Goal: Information Seeking & Learning: Learn about a topic

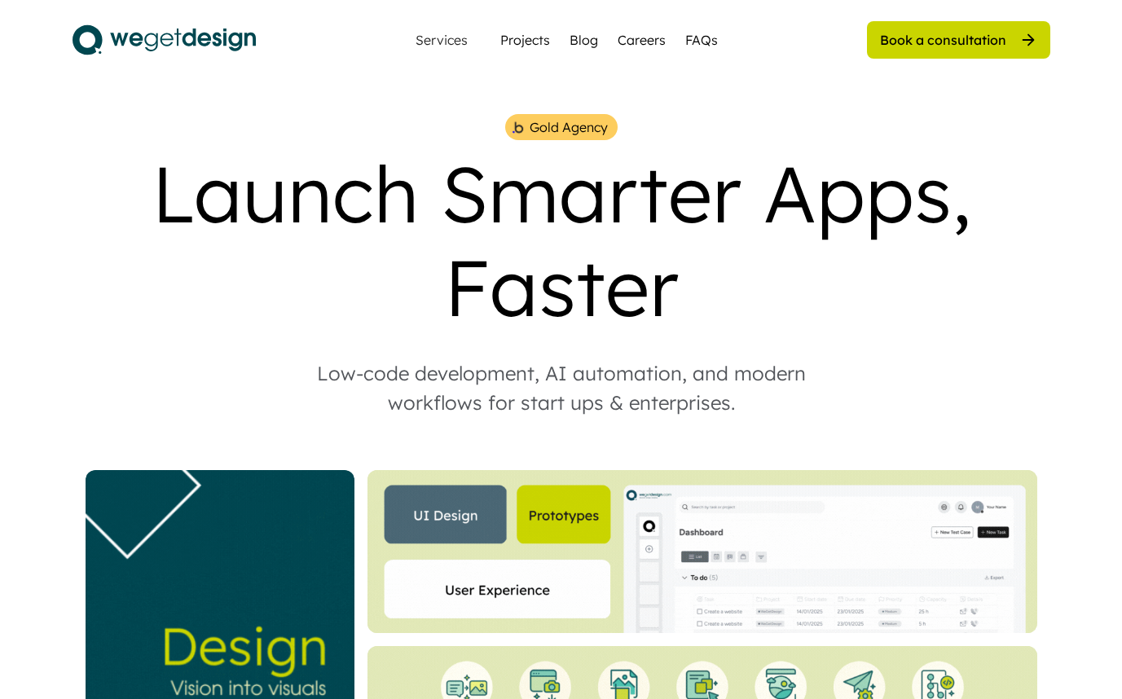
click at [588, 37] on div "Blog" at bounding box center [584, 40] width 29 height 20
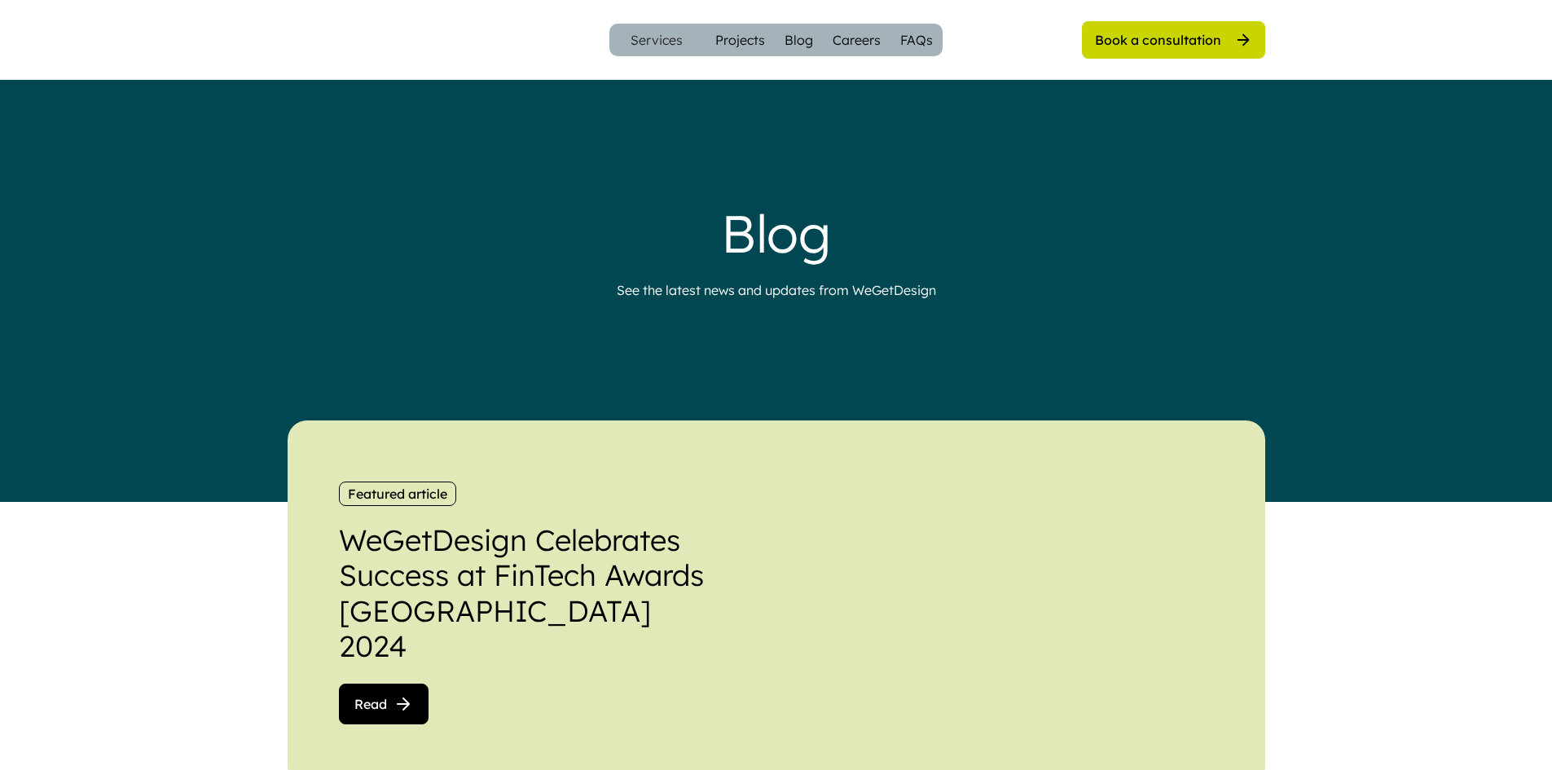
scroll to position [407, 0]
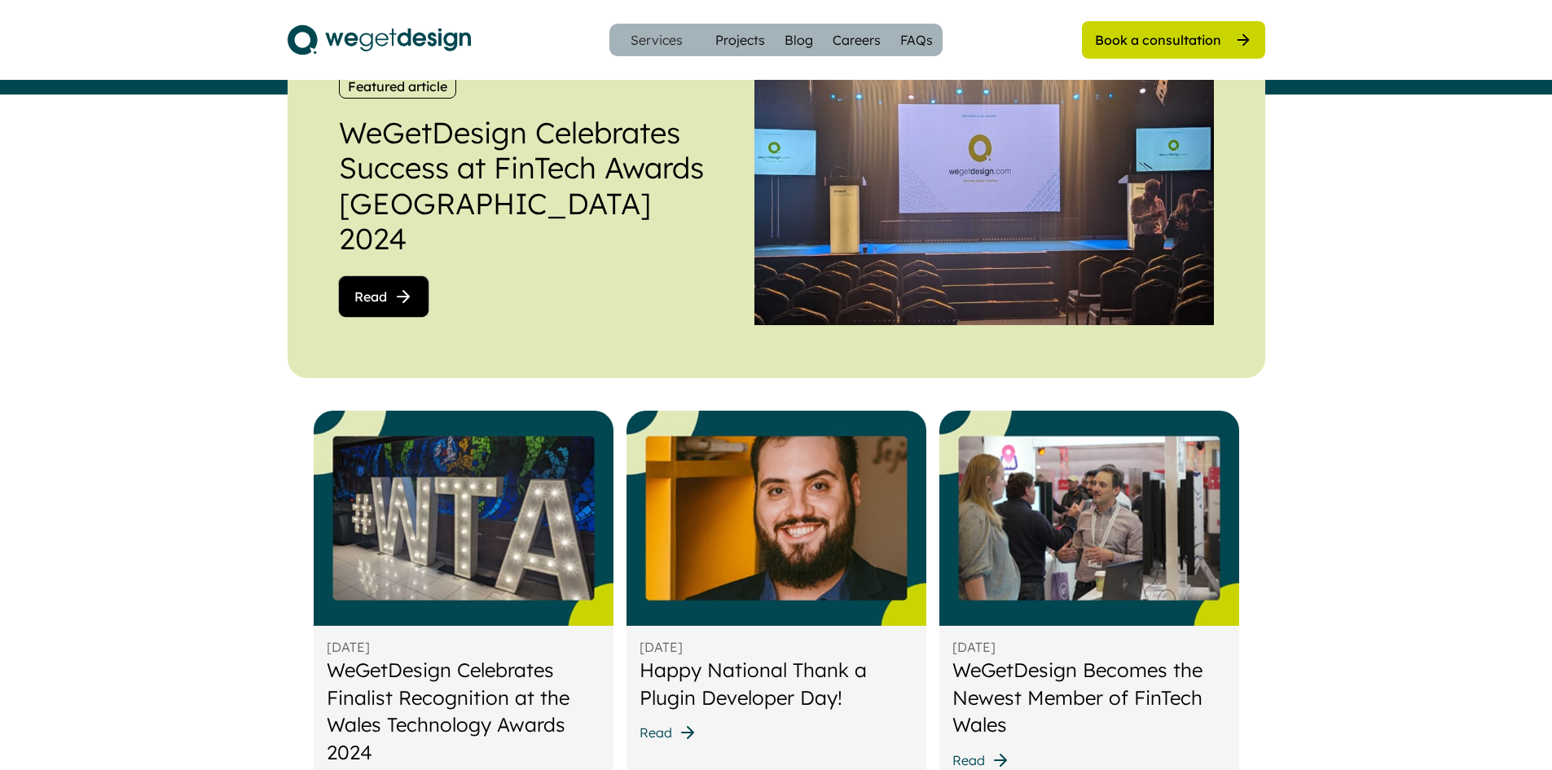
click at [394, 287] on icon at bounding box center [404, 297] width 20 height 20
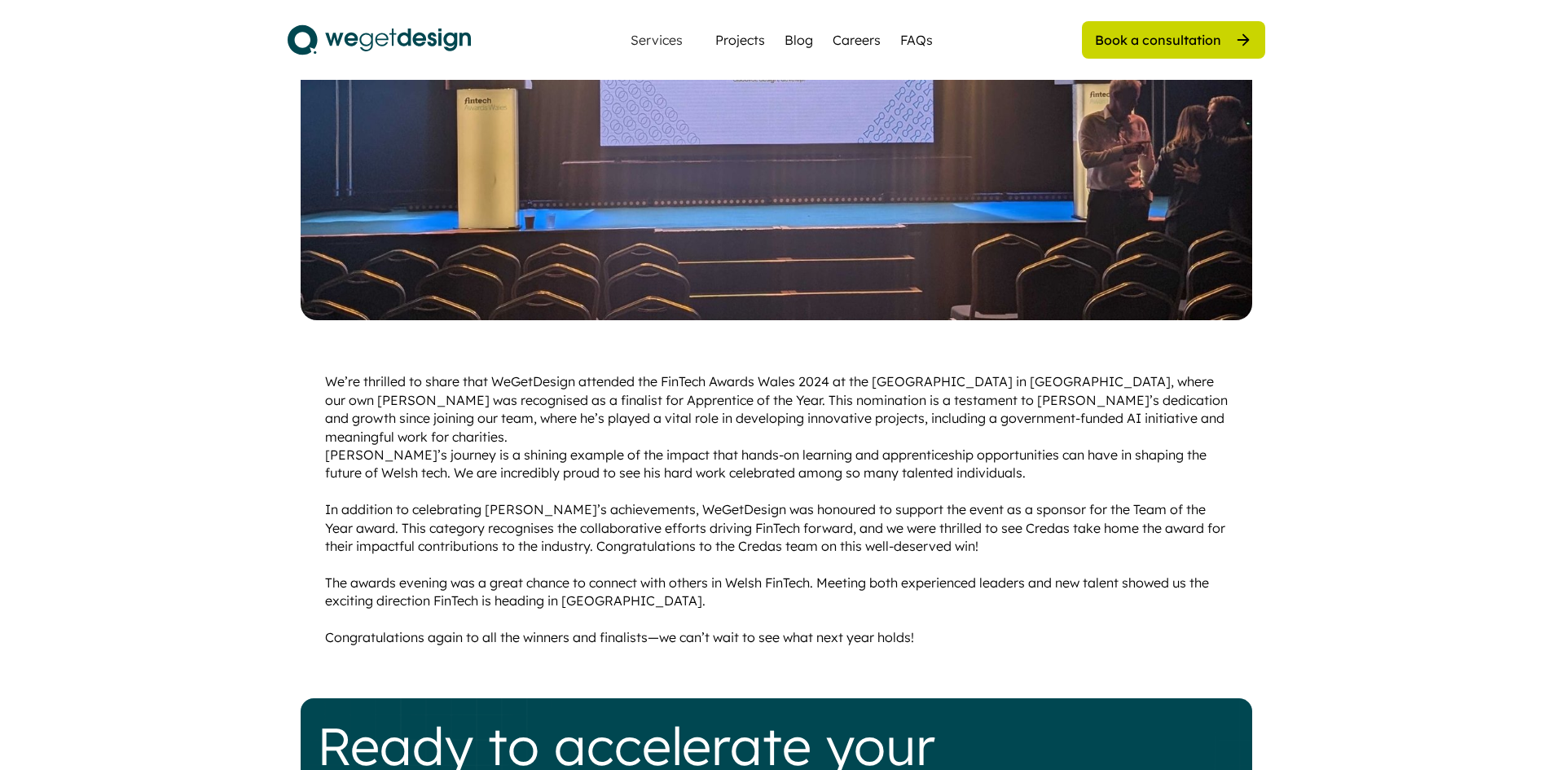
scroll to position [489, 0]
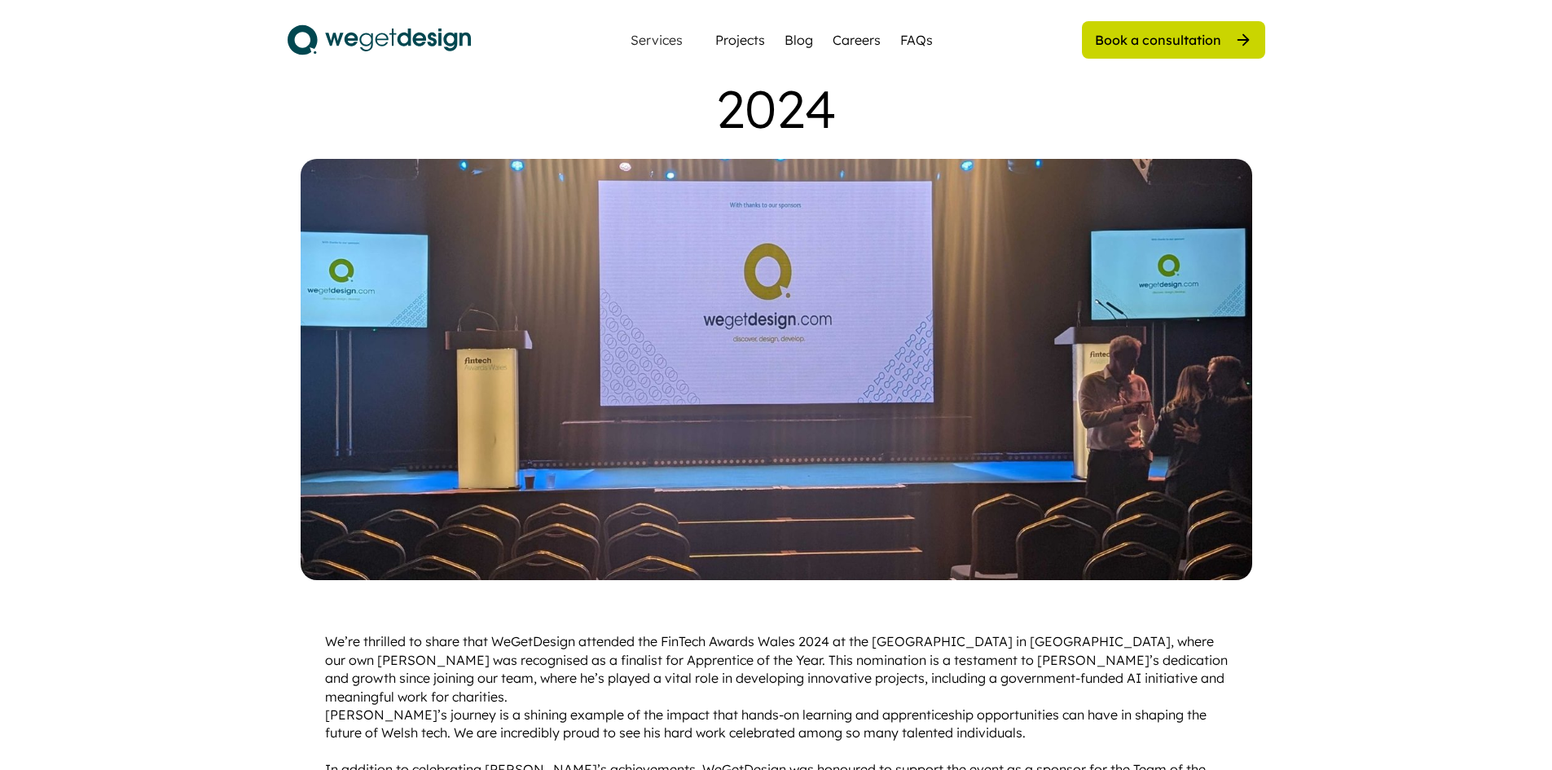
scroll to position [570, 0]
